Goal: Book appointment/travel/reservation

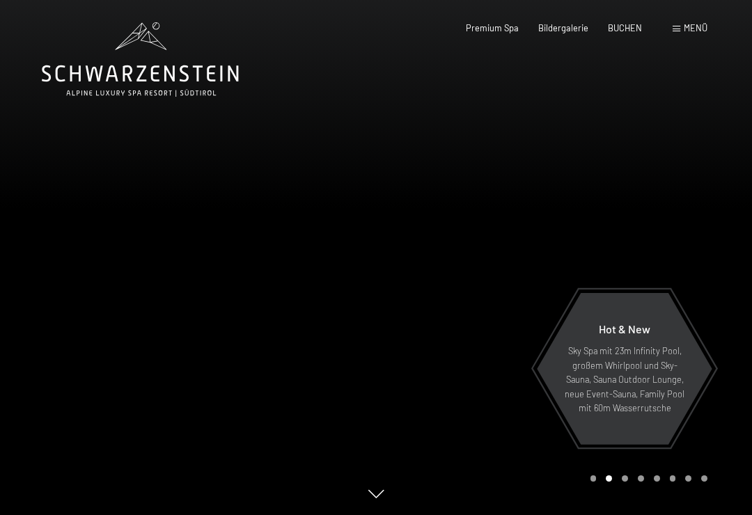
click at [684, 35] on div "Buchen Anfragen Premium Spa Bildergalerie BUCHEN Menü DE IT EN Gutschein Bilder…" at bounding box center [566, 28] width 281 height 13
click at [704, 23] on span "Menü" at bounding box center [696, 27] width 24 height 11
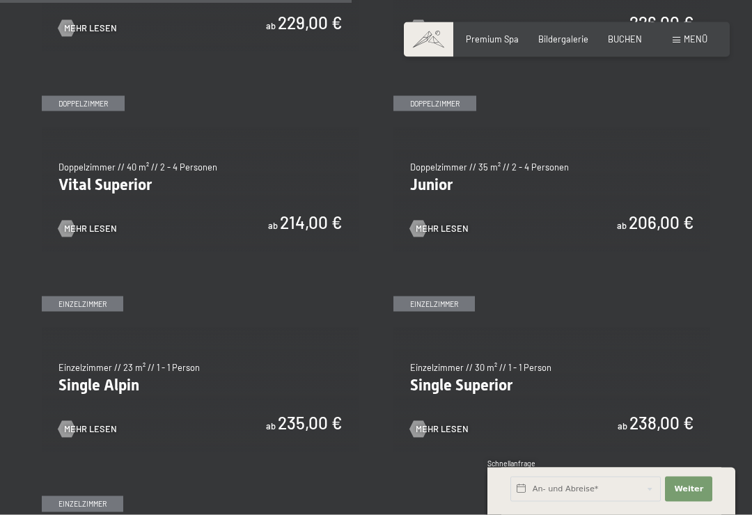
scroll to position [1484, 0]
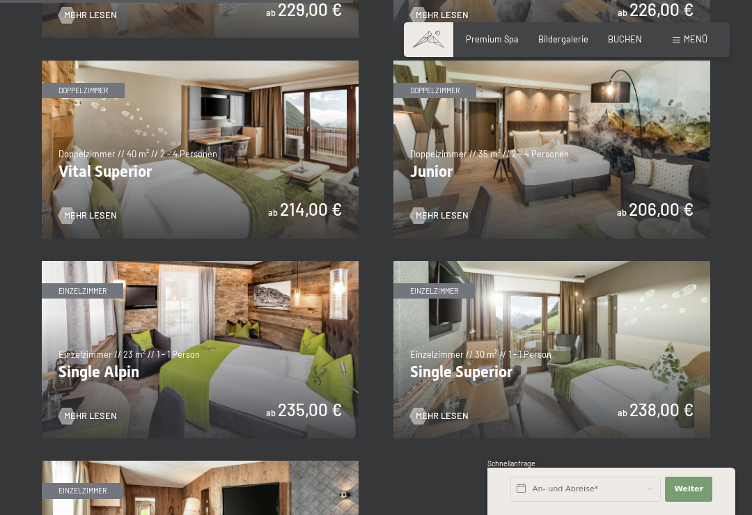
click at [98, 210] on span "Mehr Lesen" at bounding box center [90, 216] width 53 height 13
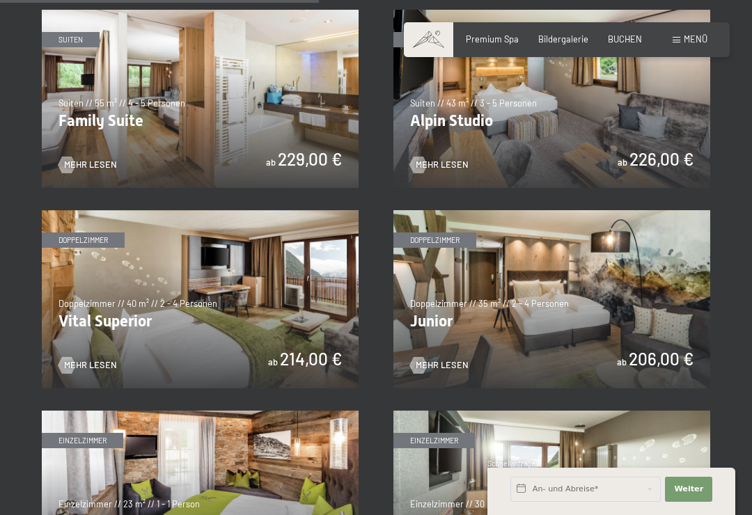
scroll to position [1340, 0]
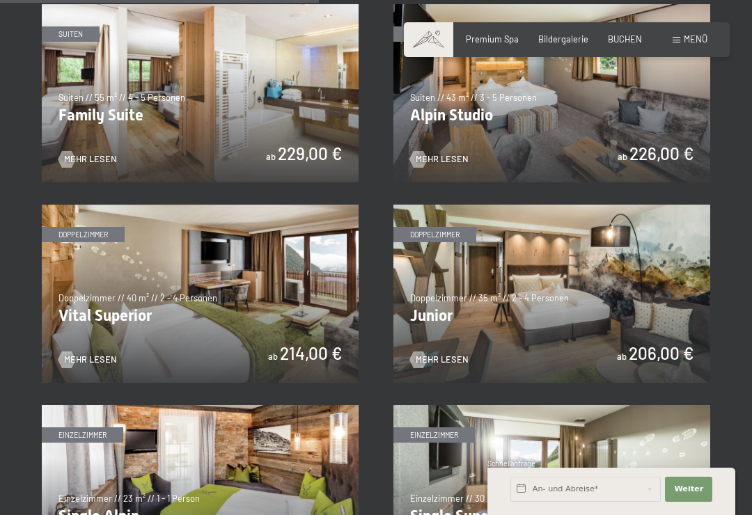
click at [306, 316] on img at bounding box center [200, 294] width 317 height 178
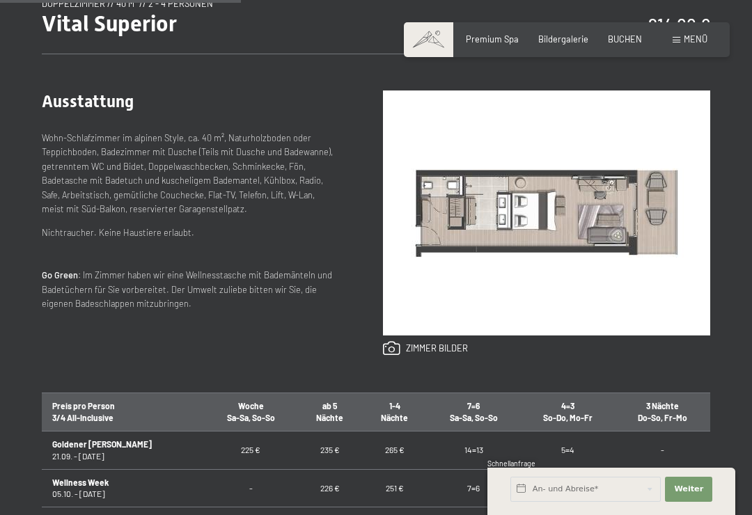
scroll to position [506, 0]
